Goal: Task Accomplishment & Management: Manage account settings

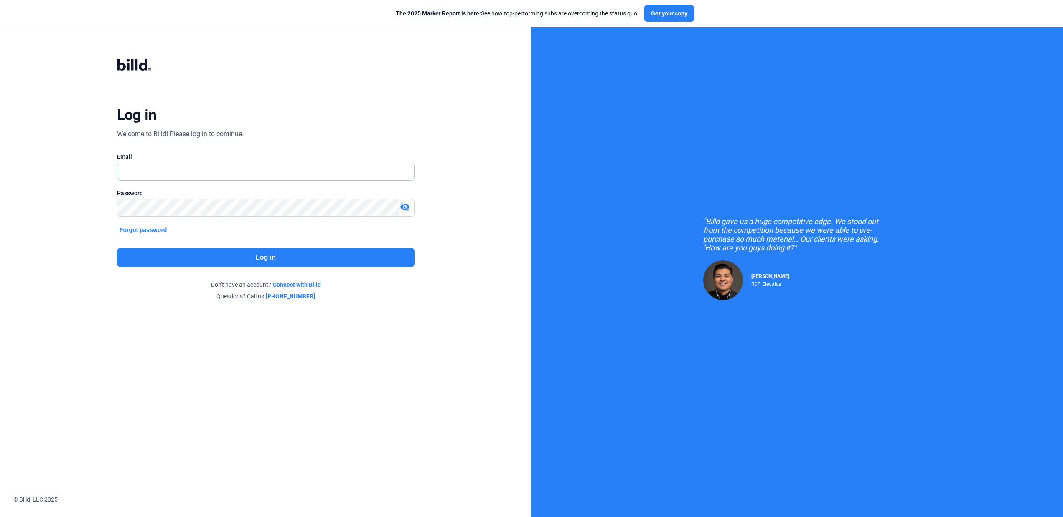
click at [231, 166] on input "text" at bounding box center [261, 171] width 288 height 17
type input "[EMAIL_ADDRESS][DOMAIN_NAME]"
click at [271, 260] on button "Log in" at bounding box center [266, 257] width 298 height 19
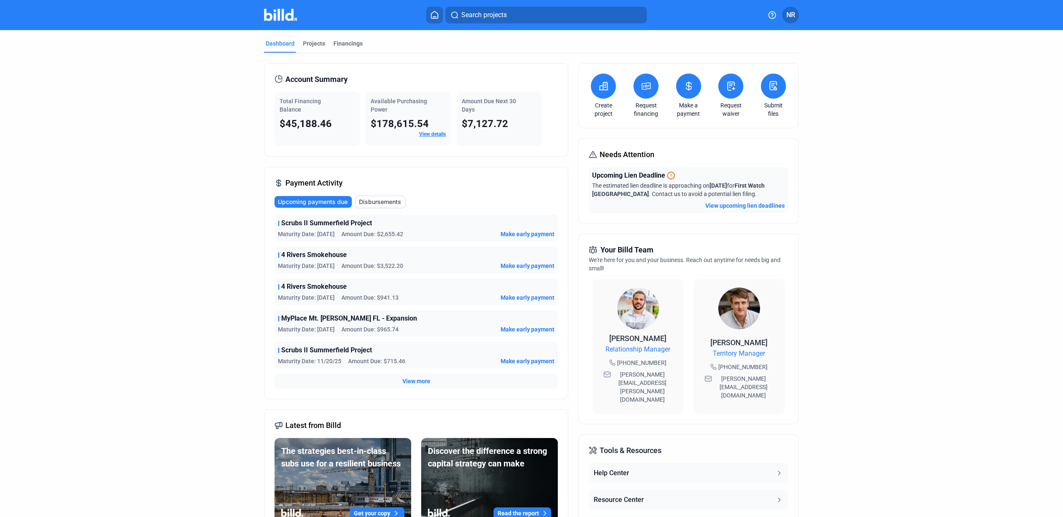
click at [411, 382] on span "View more" at bounding box center [416, 381] width 28 height 8
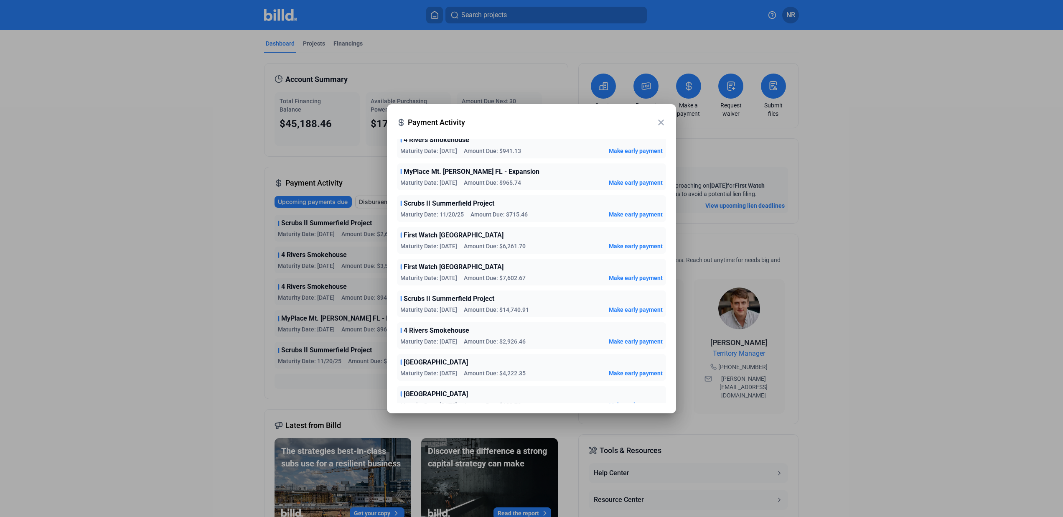
scroll to position [99, 0]
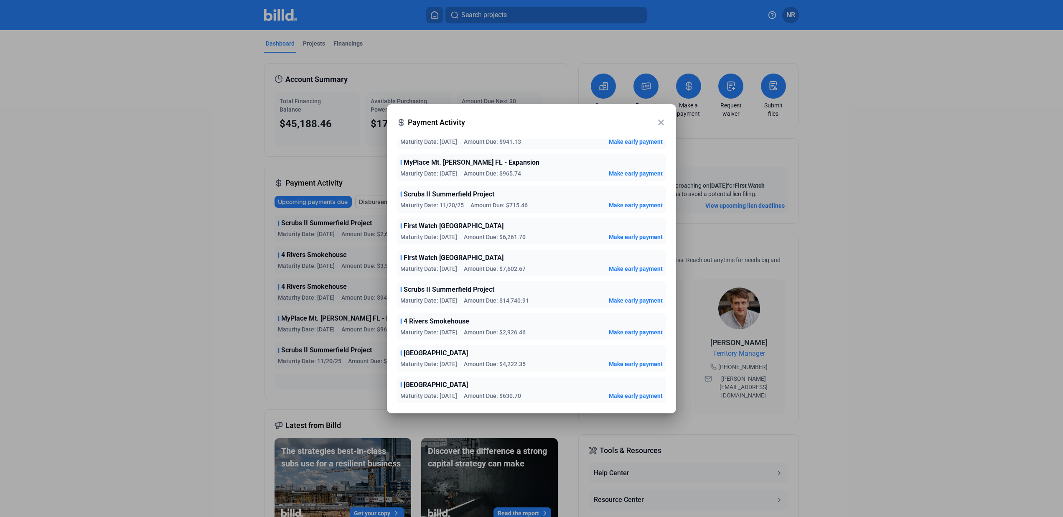
click at [191, 381] on div at bounding box center [531, 258] width 1063 height 517
click at [661, 122] on mat-icon "close" at bounding box center [661, 122] width 10 height 10
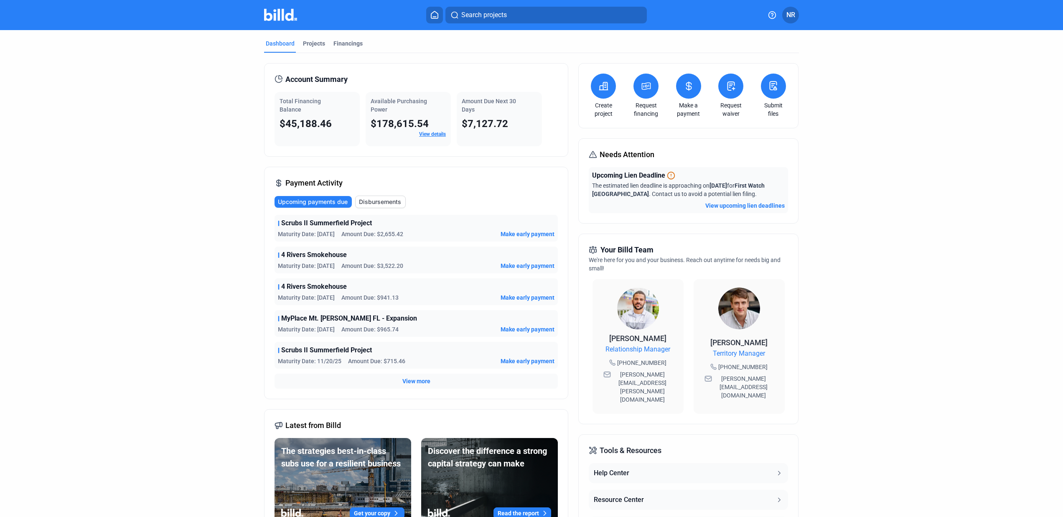
click at [733, 90] on icon at bounding box center [731, 86] width 10 height 10
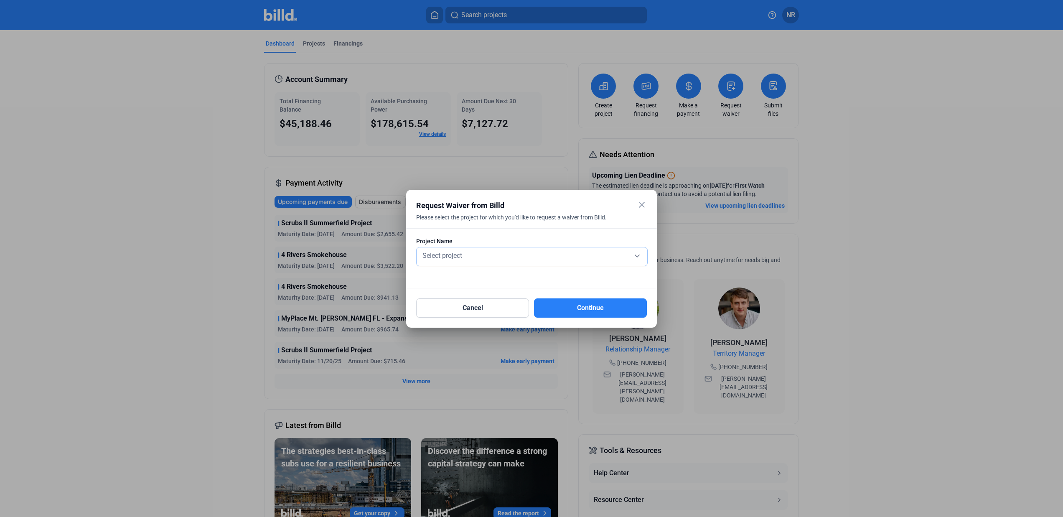
click at [636, 256] on div "Select project" at bounding box center [532, 255] width 222 height 12
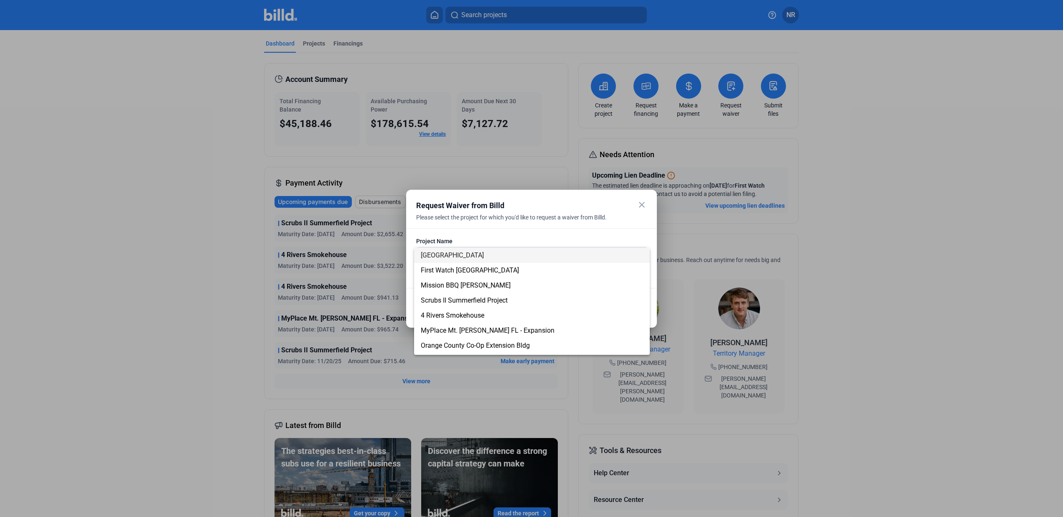
click at [645, 205] on div at bounding box center [531, 258] width 1063 height 517
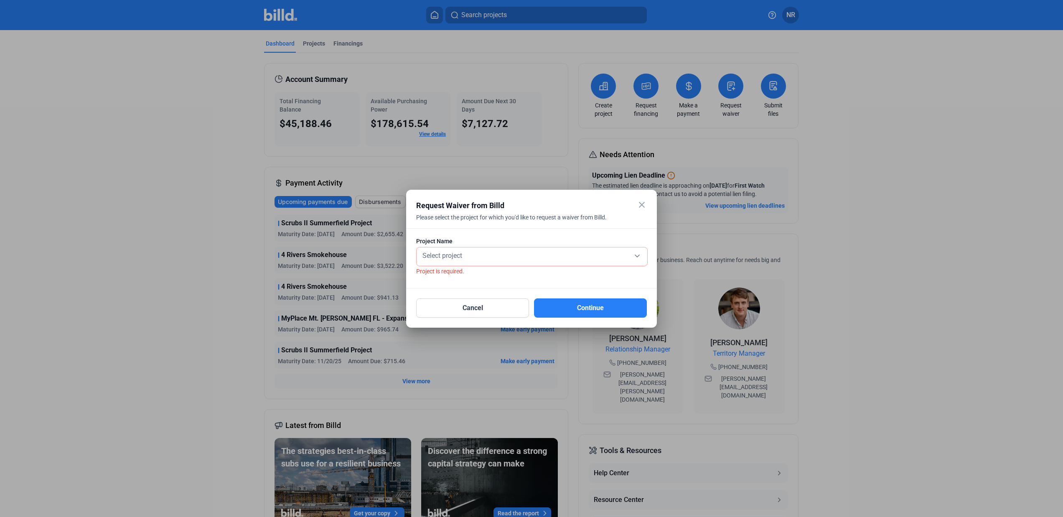
click at [642, 205] on mat-icon "close" at bounding box center [642, 205] width 10 height 10
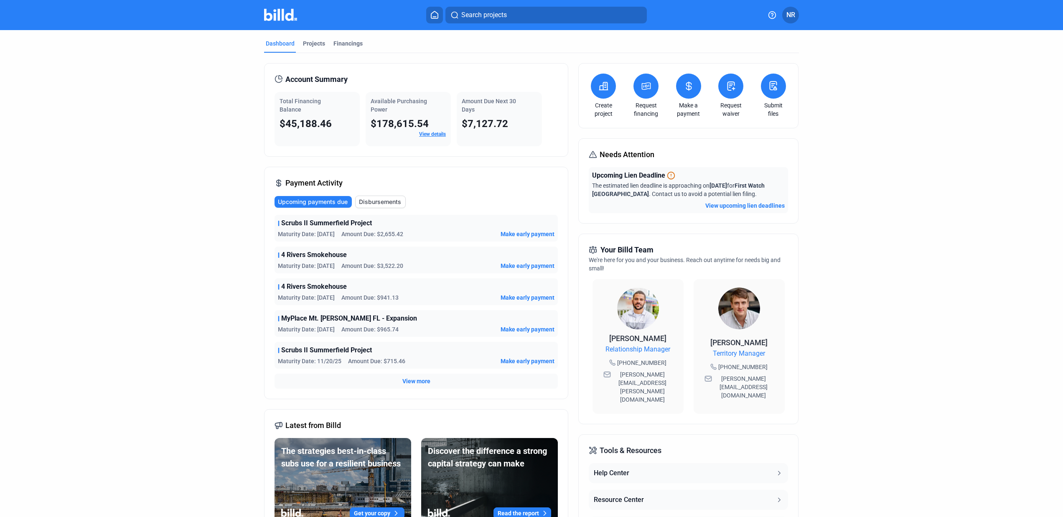
click at [899, 306] on dashboard "Dashboard Projects Financings Account Summary Total Financing Balance $45,188.4…" at bounding box center [531, 315] width 957 height 571
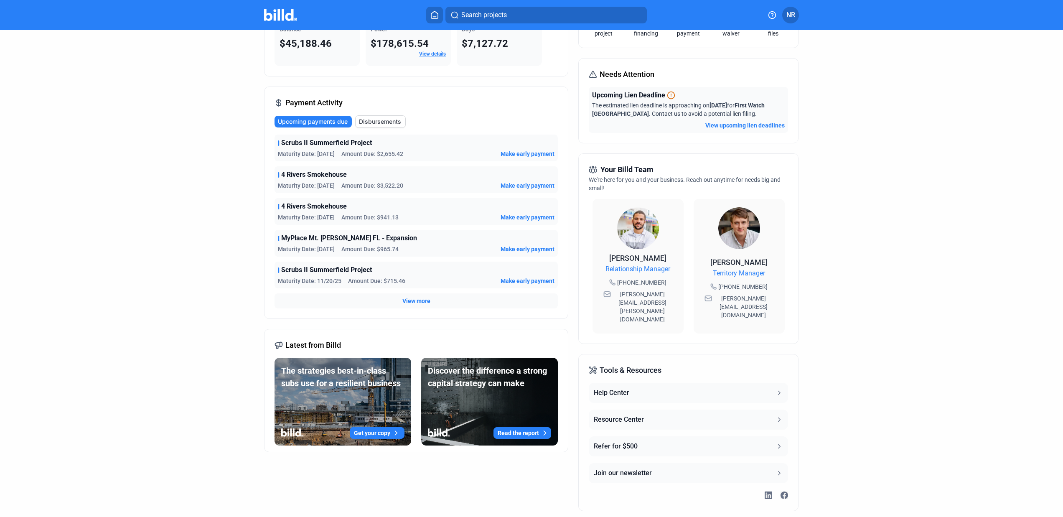
scroll to position [0, 0]
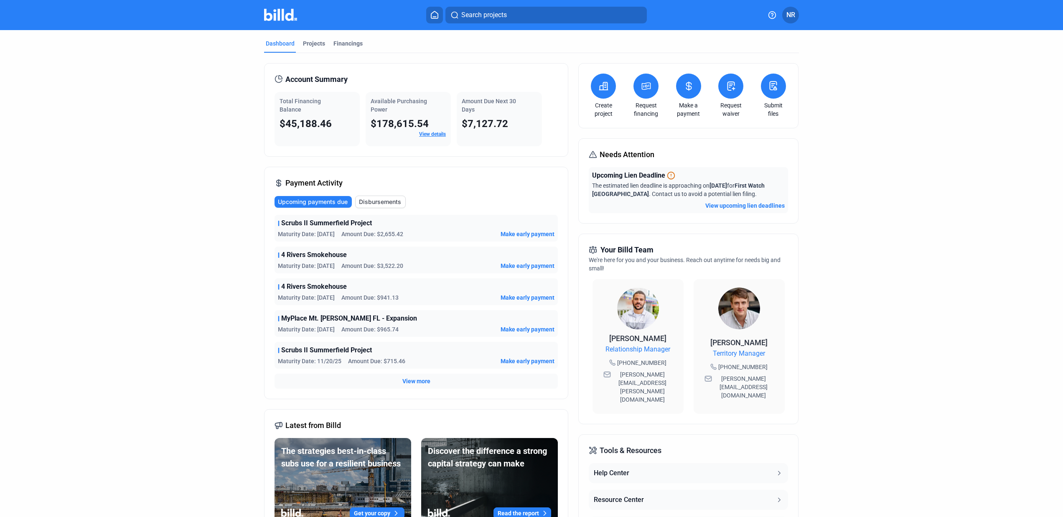
click at [948, 310] on dashboard "Dashboard Projects Financings Account Summary Total Financing Balance $45,188.4…" at bounding box center [531, 315] width 957 height 571
